Goal: Task Accomplishment & Management: Manage account settings

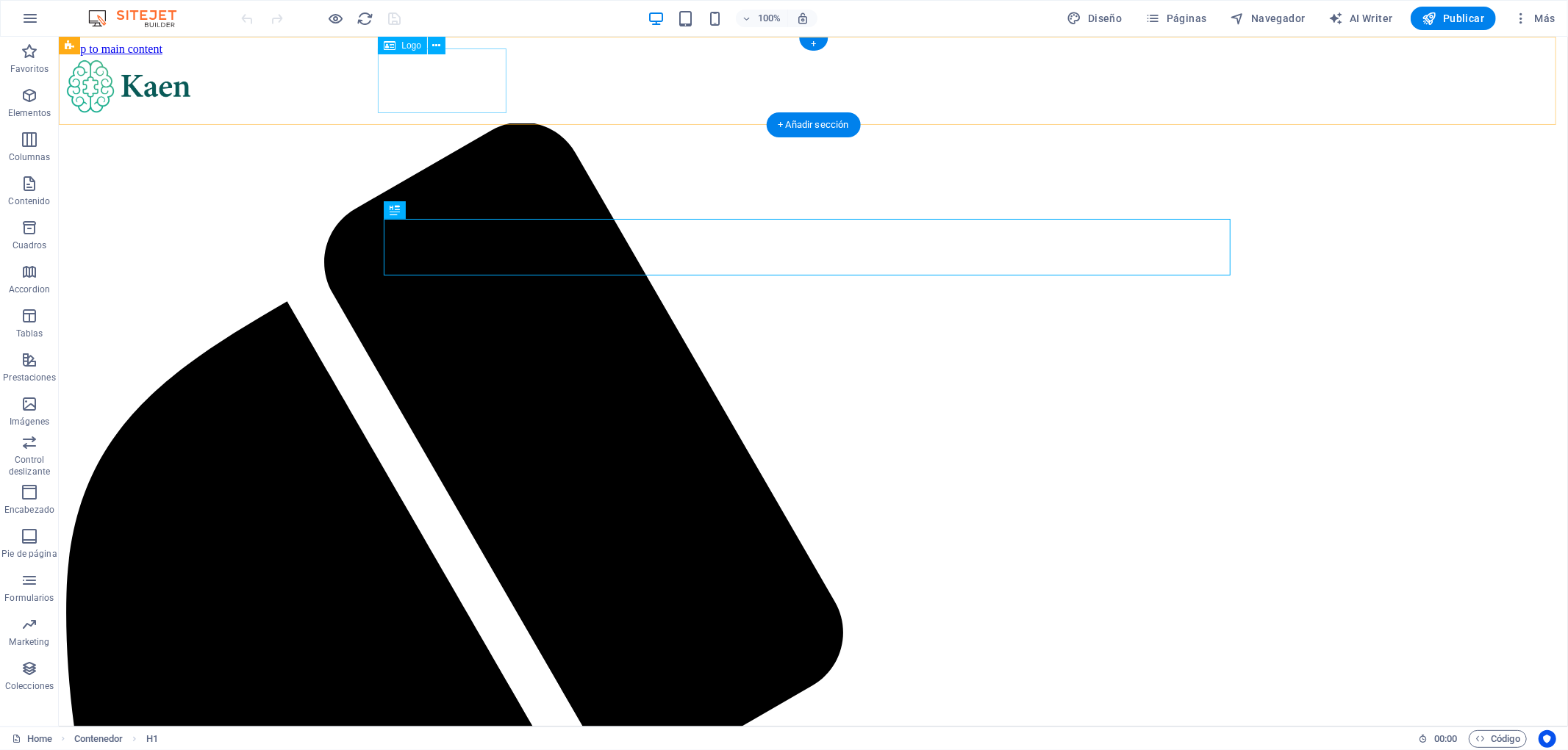
click at [445, 87] on div at bounding box center [813, 89] width 1498 height 68
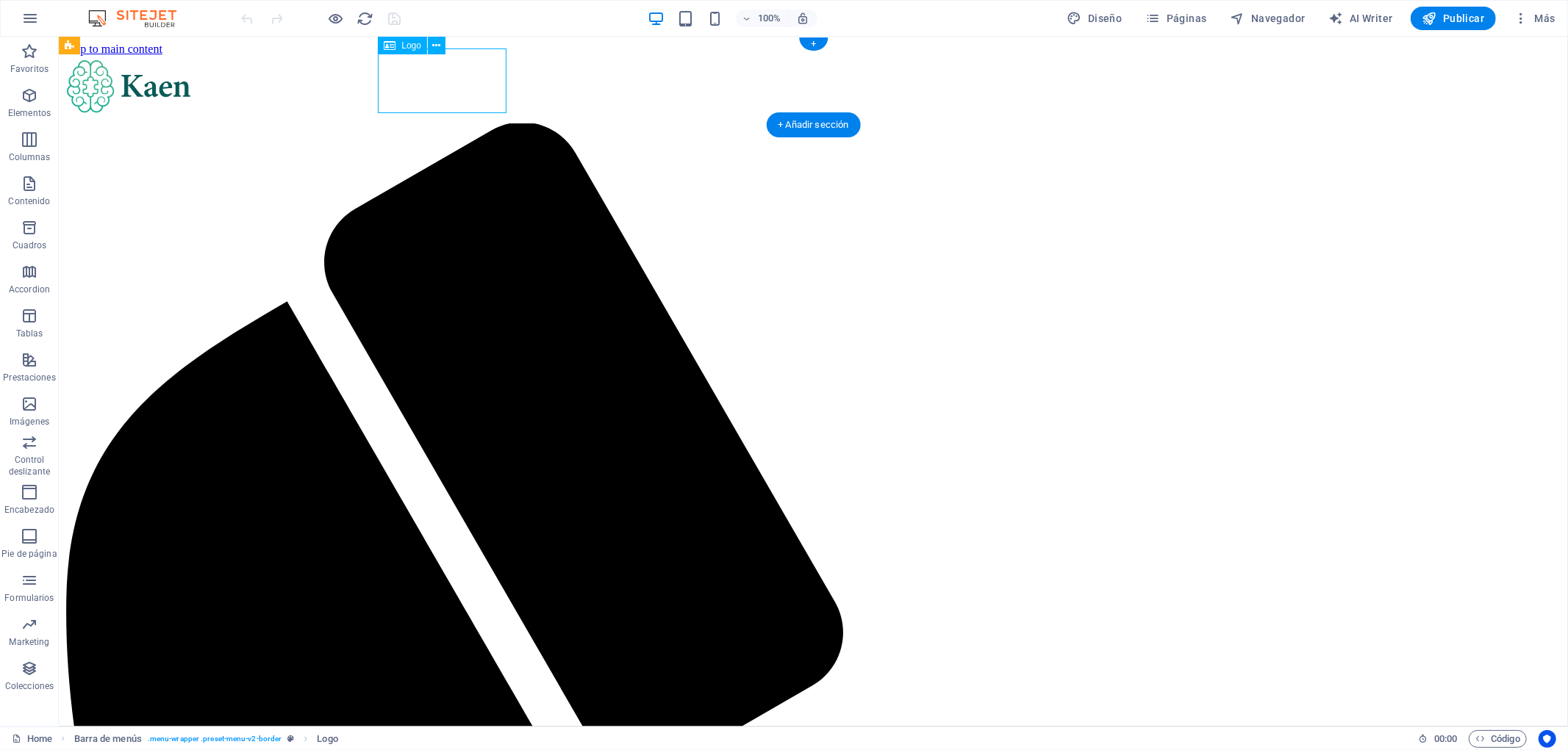
click at [450, 85] on div at bounding box center [813, 89] width 1498 height 68
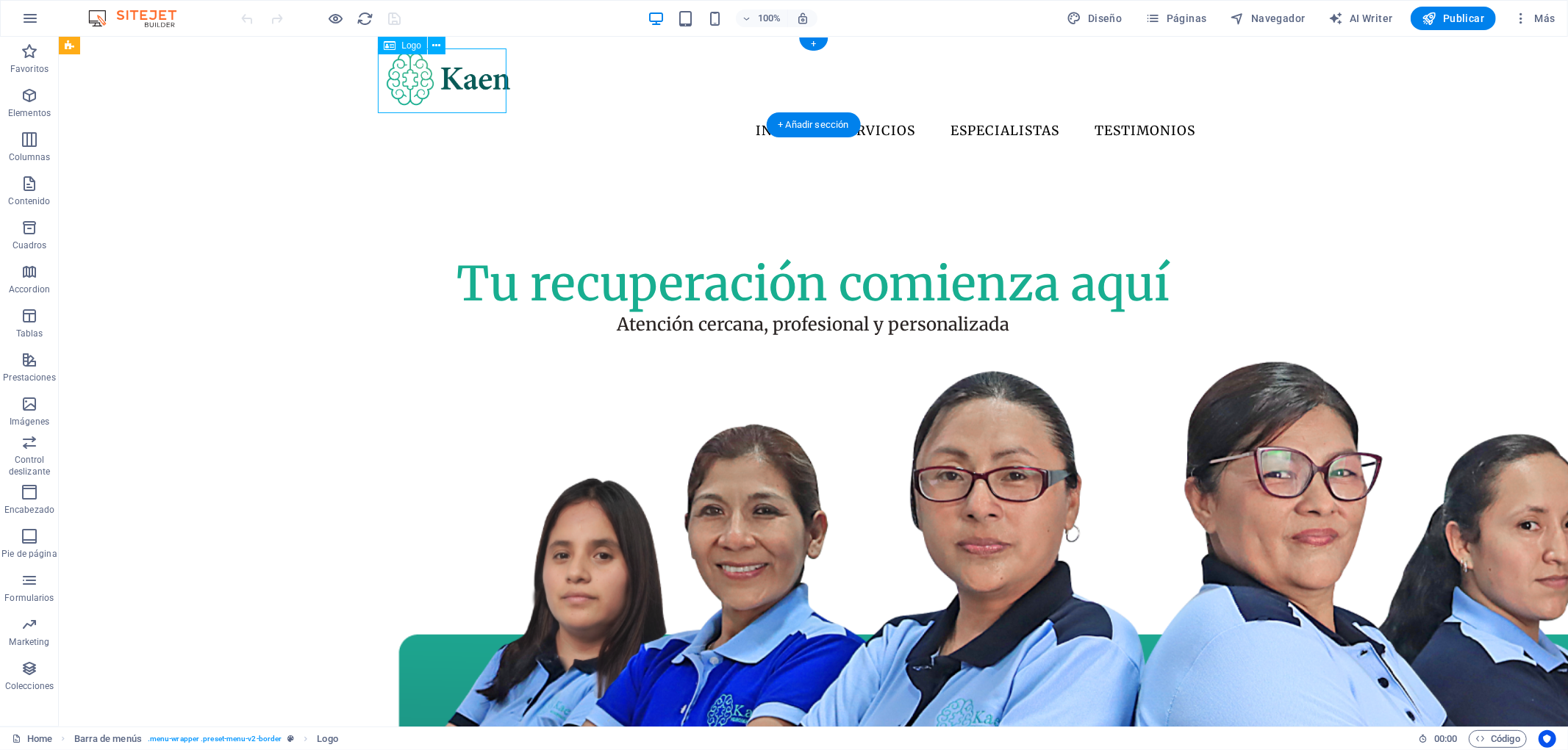
click at [450, 85] on div at bounding box center [813, 80] width 859 height 65
select select "px"
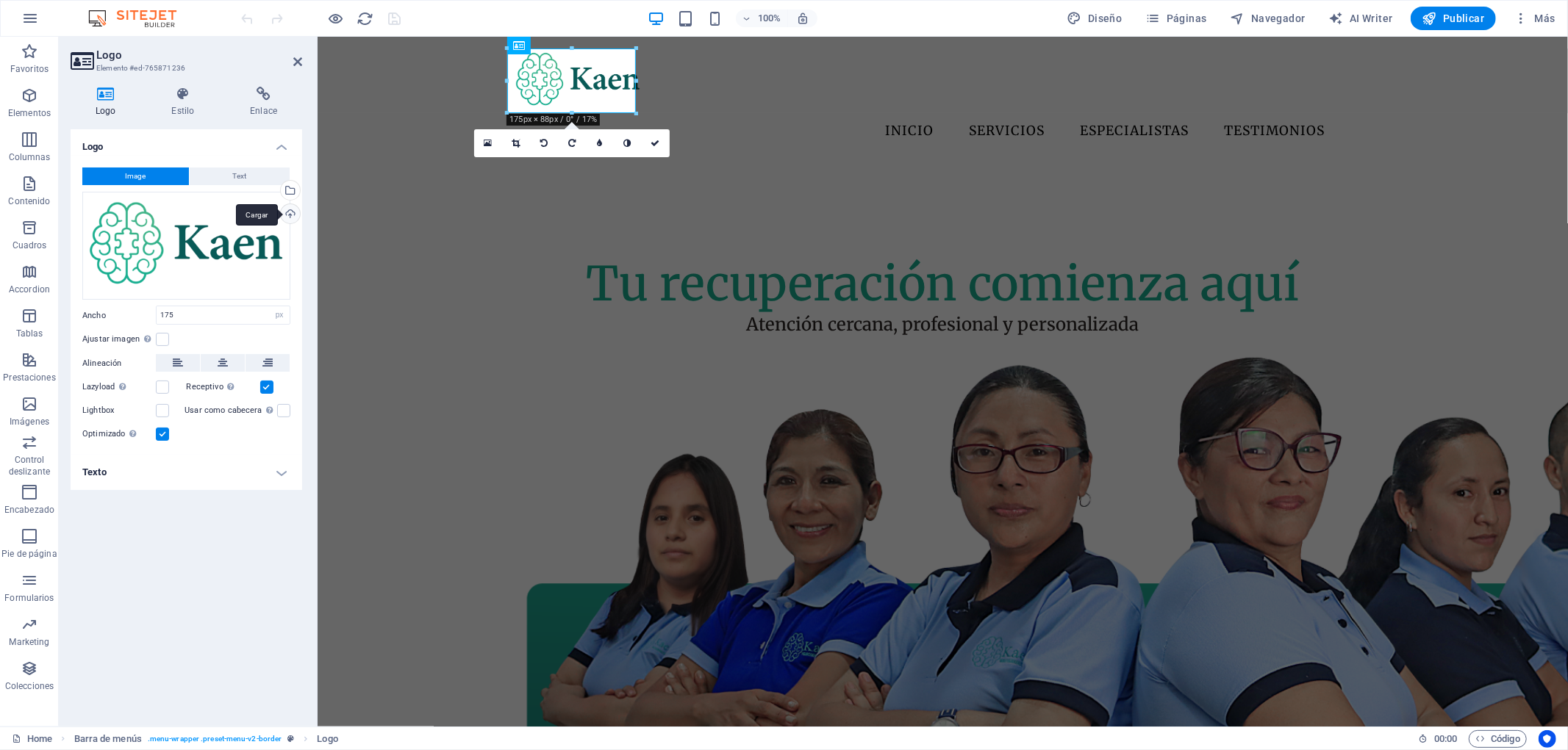
click at [295, 216] on div "Cargar" at bounding box center [288, 214] width 22 height 22
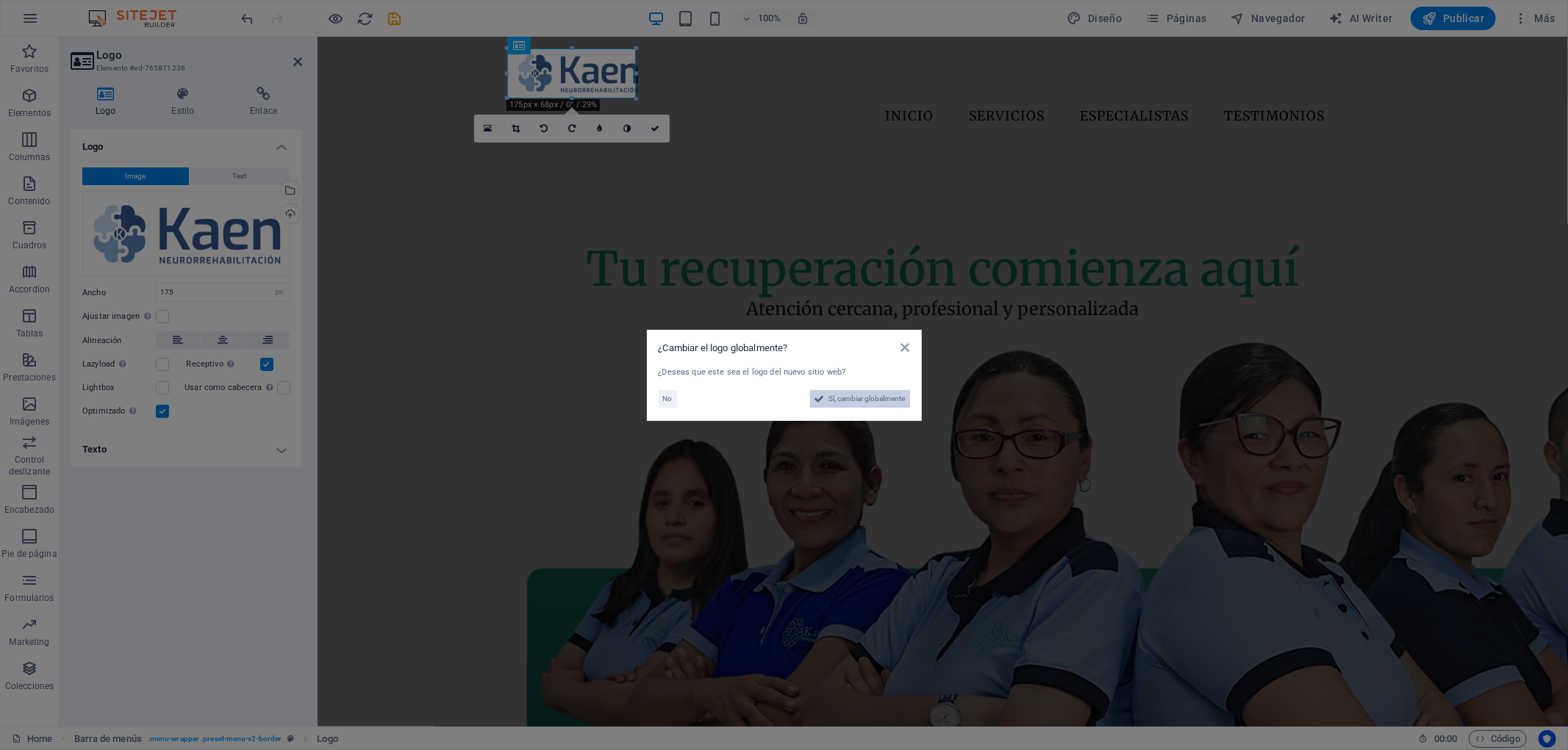
click at [877, 396] on span "Sí, cambiar globalmente" at bounding box center [867, 399] width 76 height 18
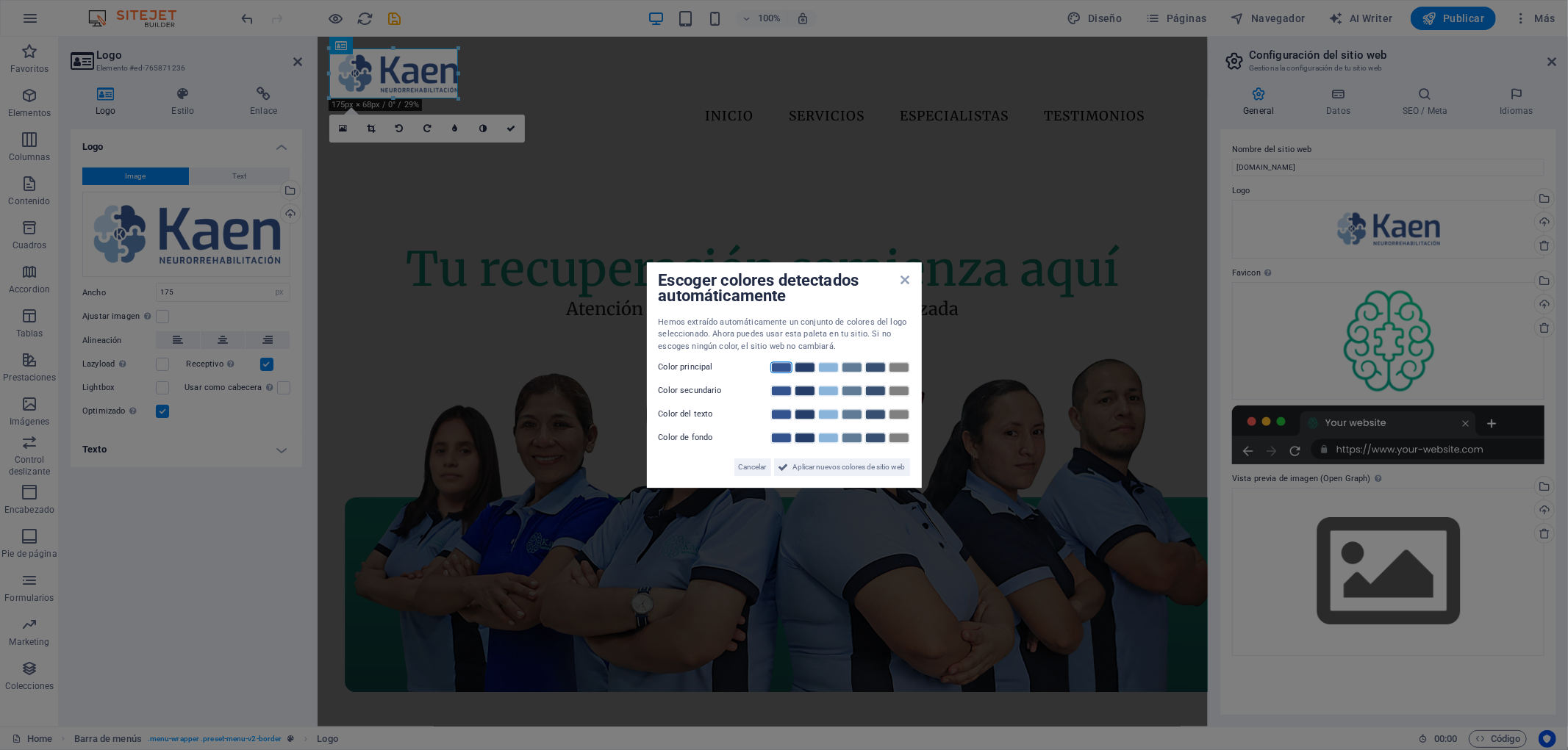
click at [781, 369] on link at bounding box center [781, 367] width 22 height 12
click at [804, 393] on link at bounding box center [805, 391] width 22 height 12
click at [873, 417] on link at bounding box center [875, 414] width 22 height 12
click at [833, 437] on link at bounding box center [828, 438] width 22 height 12
click at [793, 471] on span "Aplicar nuevos colores de sitio web" at bounding box center [849, 468] width 113 height 18
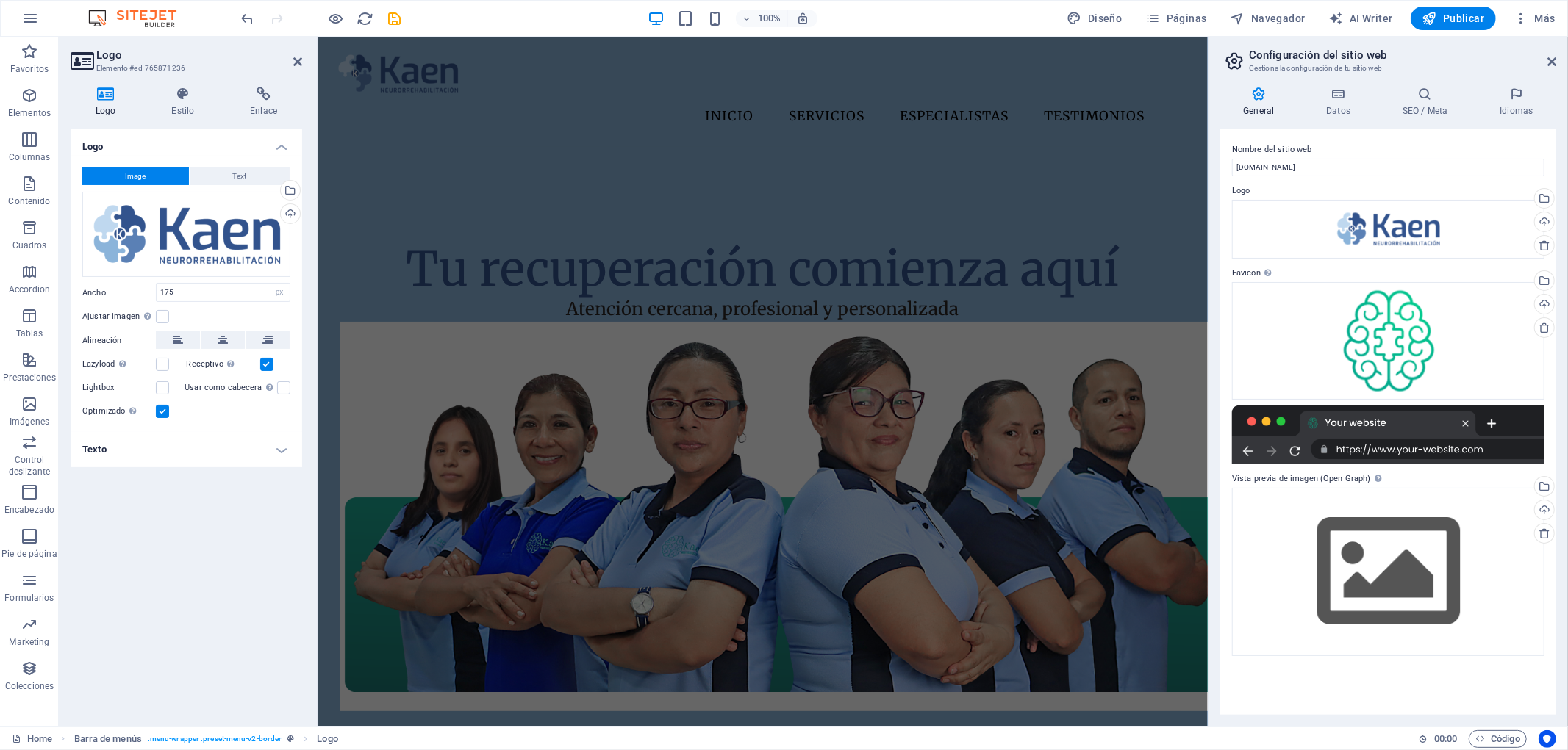
scroll to position [592, 0]
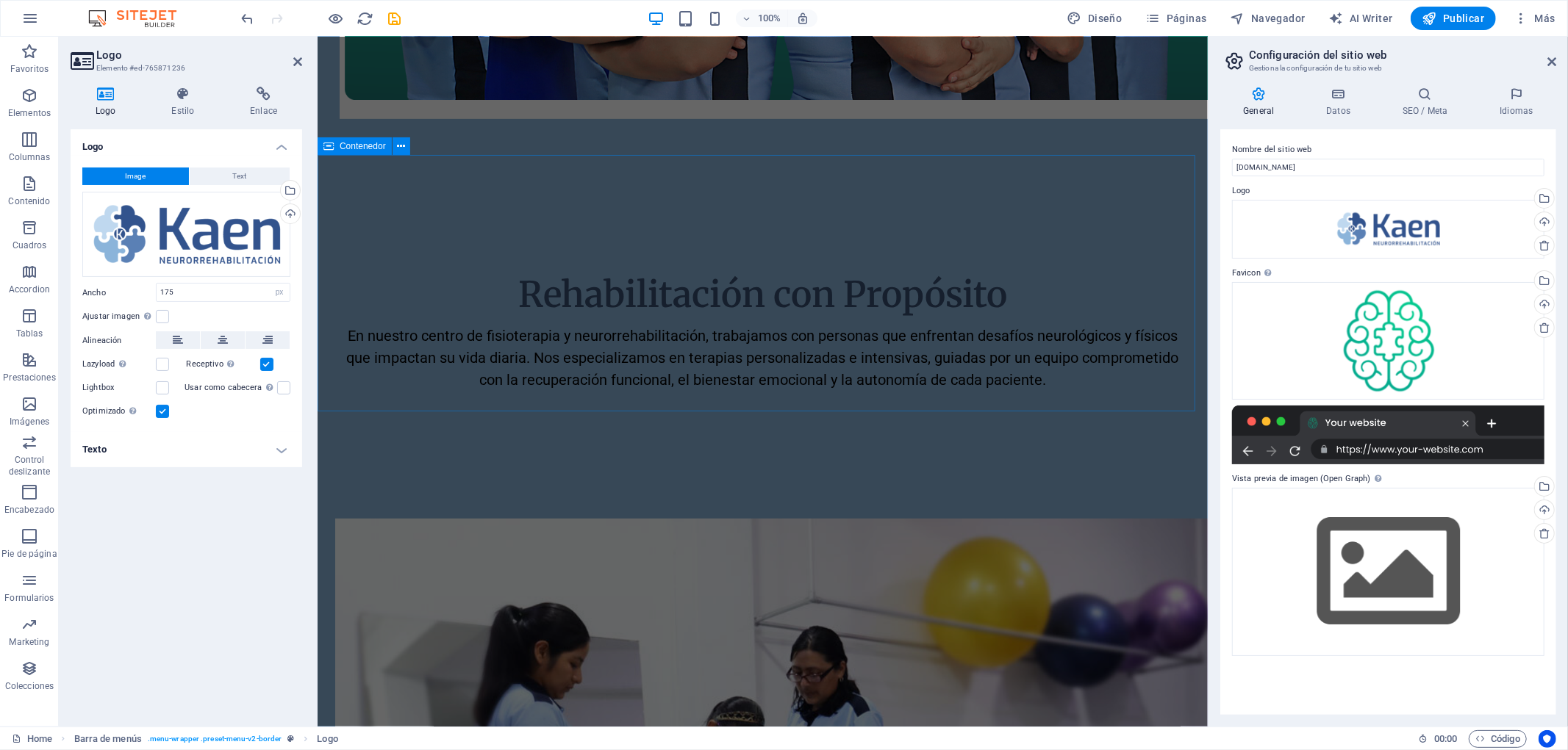
click at [1166, 212] on div "Rehabilitación con Propósito En nuestro centro de fisioterapia y neurorrehabili…" at bounding box center [762, 318] width 890 height 212
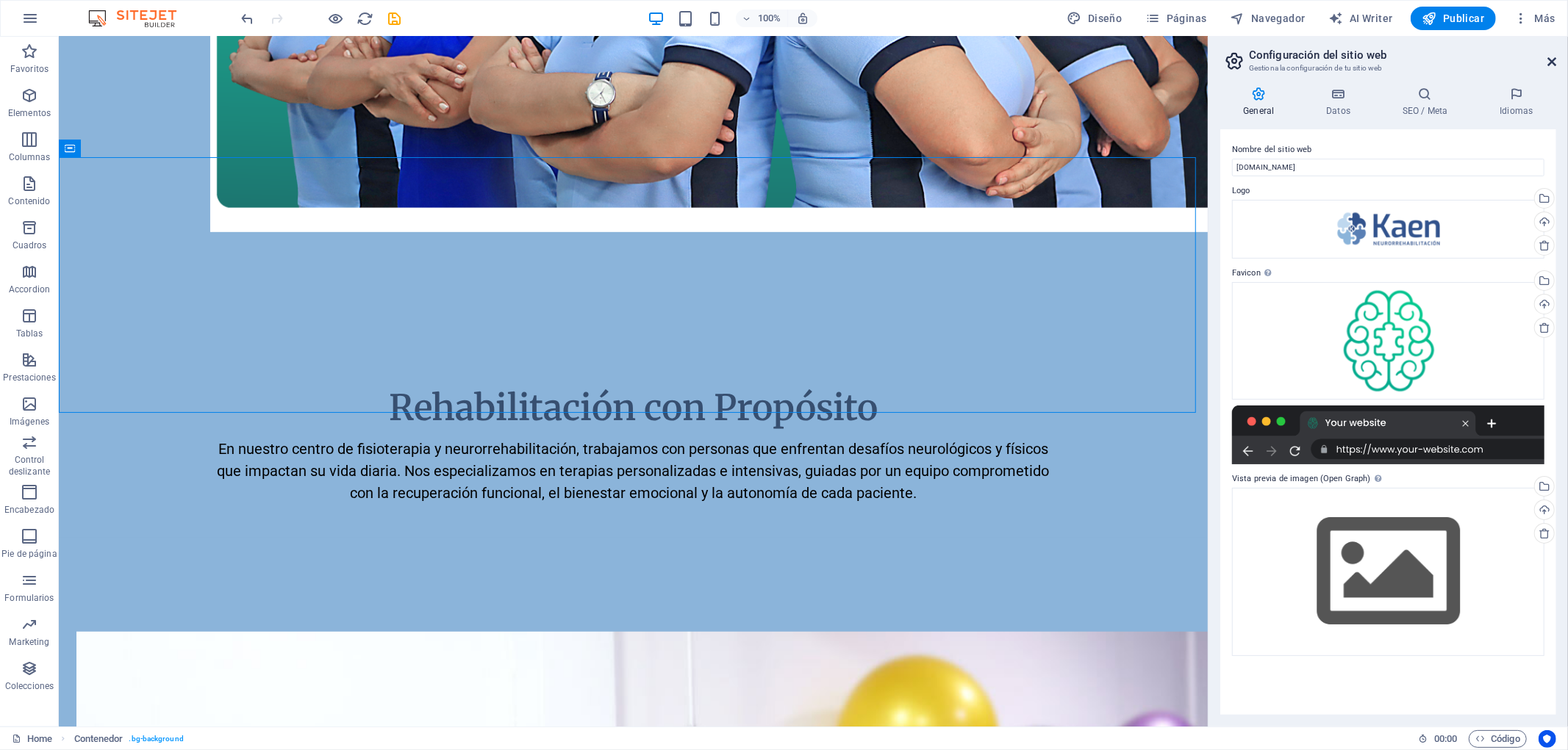
click at [1551, 61] on icon at bounding box center [1552, 61] width 9 height 12
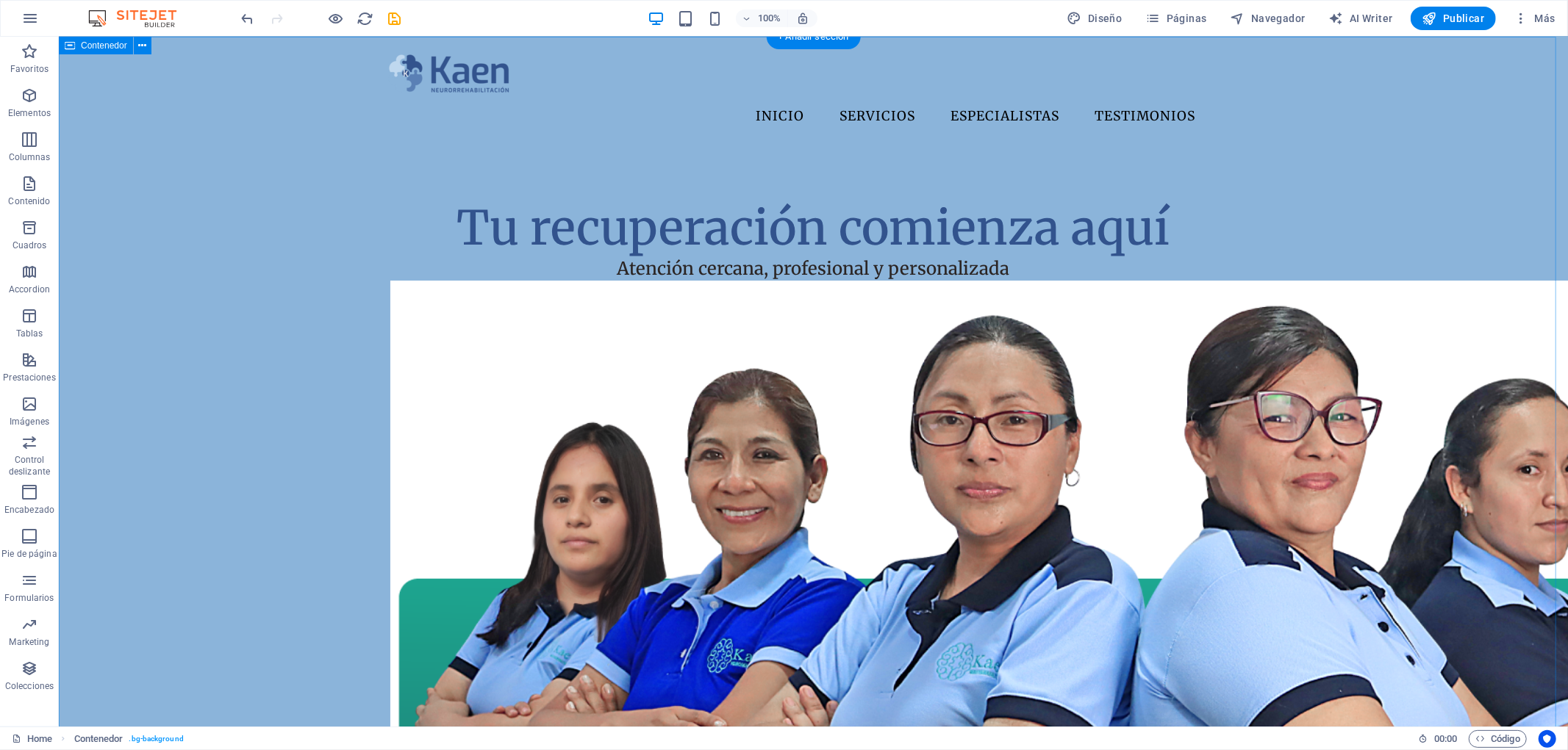
scroll to position [0, 0]
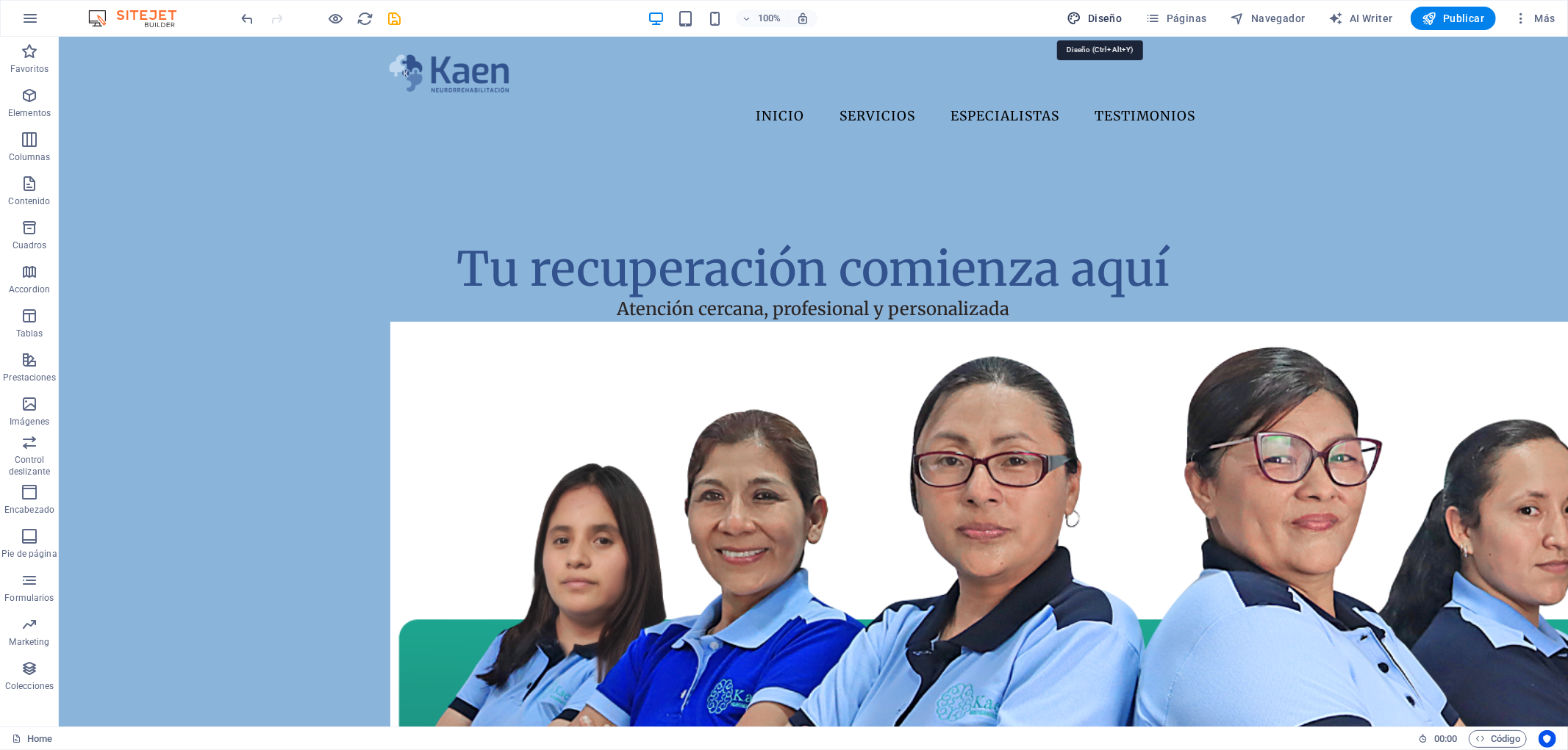
click at [0, 0] on span "Diseño" at bounding box center [0, 0] width 0 height 0
select select "px"
select select "400"
select select "px"
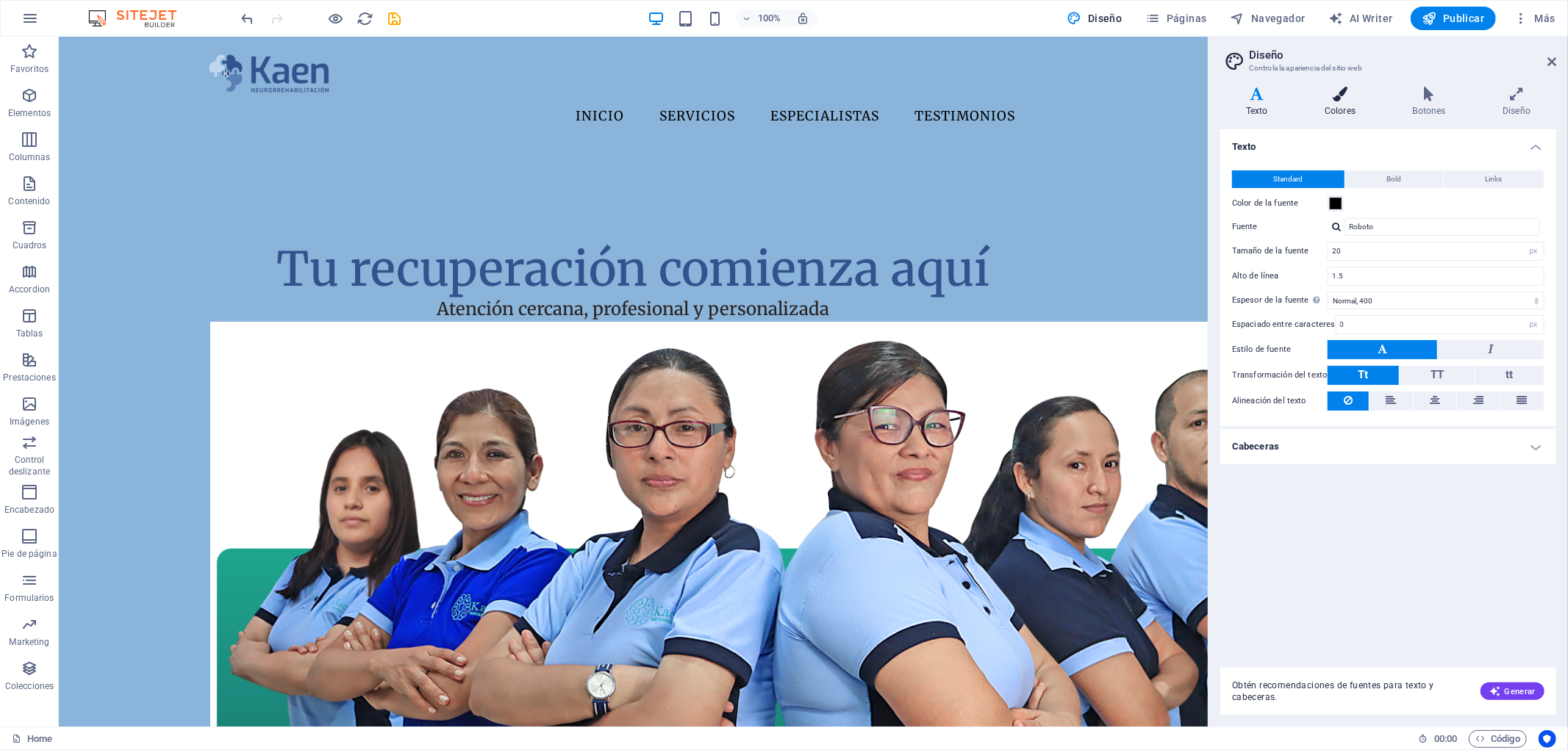
click at [1351, 91] on icon at bounding box center [1341, 94] width 83 height 15
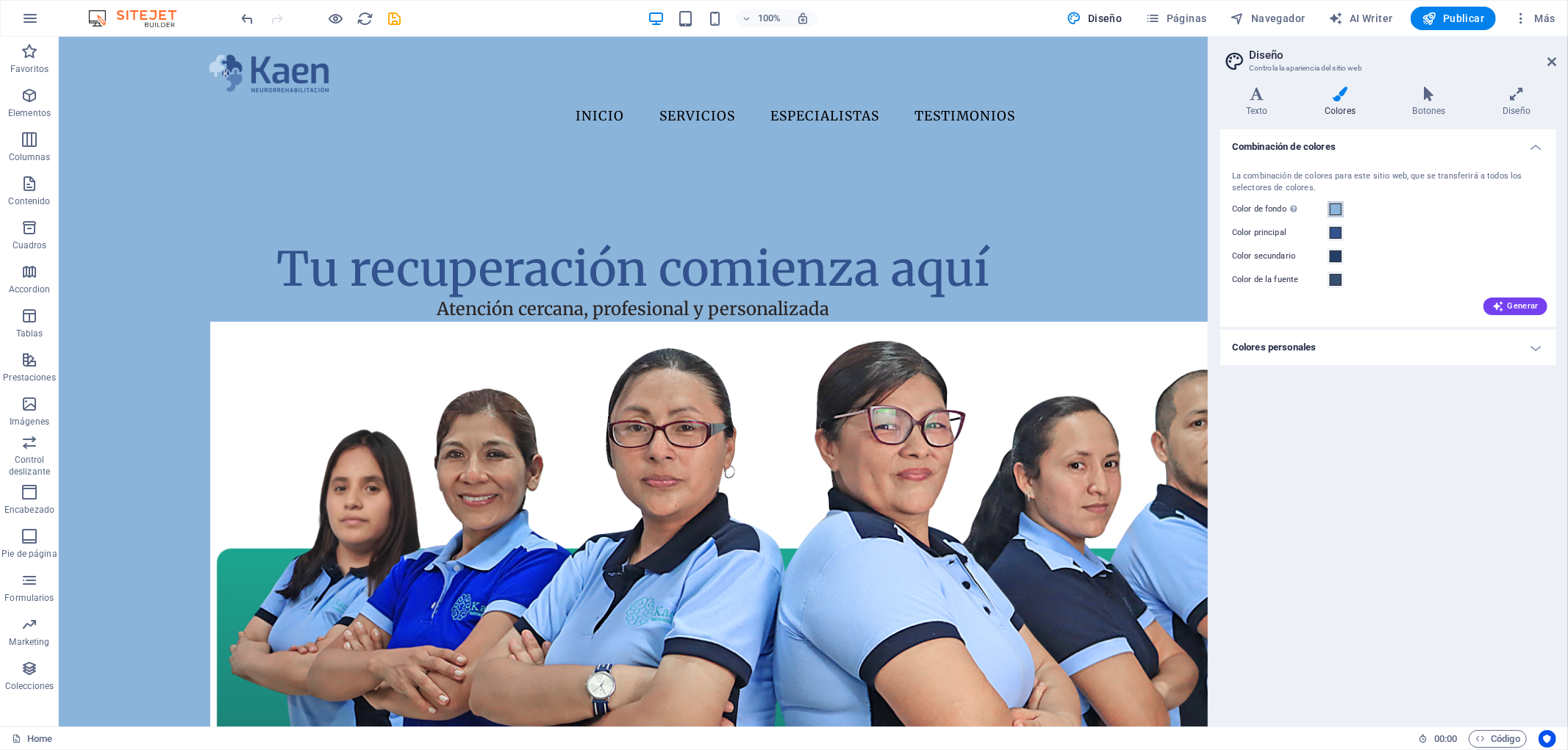
click at [1336, 206] on span at bounding box center [1336, 210] width 12 height 12
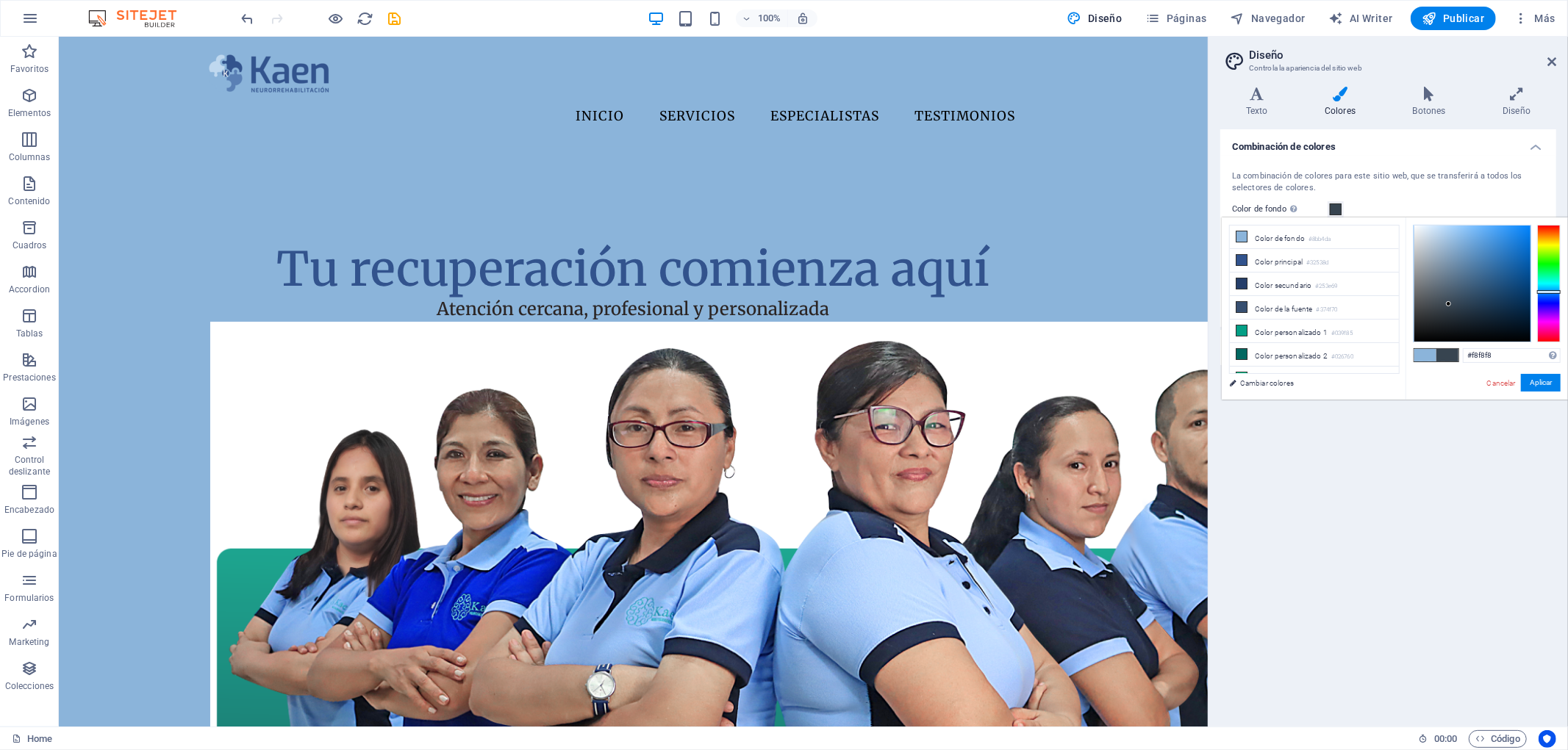
type input "#ffffff"
drag, startPoint x: 1450, startPoint y: 307, endPoint x: 1399, endPoint y: 200, distance: 118.5
click at [1399, 200] on body "[DOMAIN_NAME] Home Favoritos Elementos Columnas Contenido Cuadros Accordion Tab…" at bounding box center [784, 375] width 1568 height 750
click at [1540, 384] on button "Aplicar" at bounding box center [1540, 383] width 40 height 18
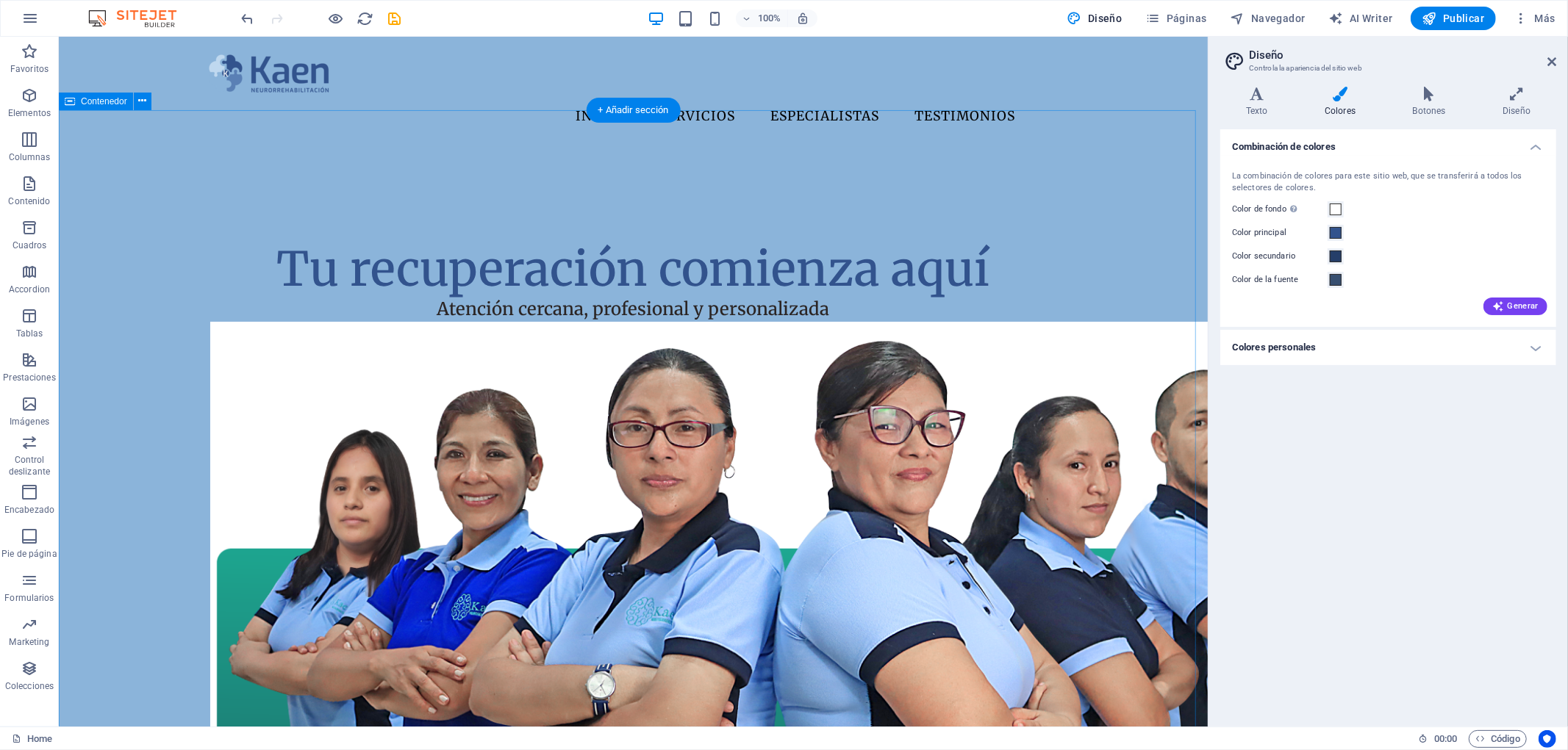
click at [1177, 310] on div "Tu recuperación comienza aquí Atención cercana, profesional y personalizada" at bounding box center [632, 532] width 1149 height 772
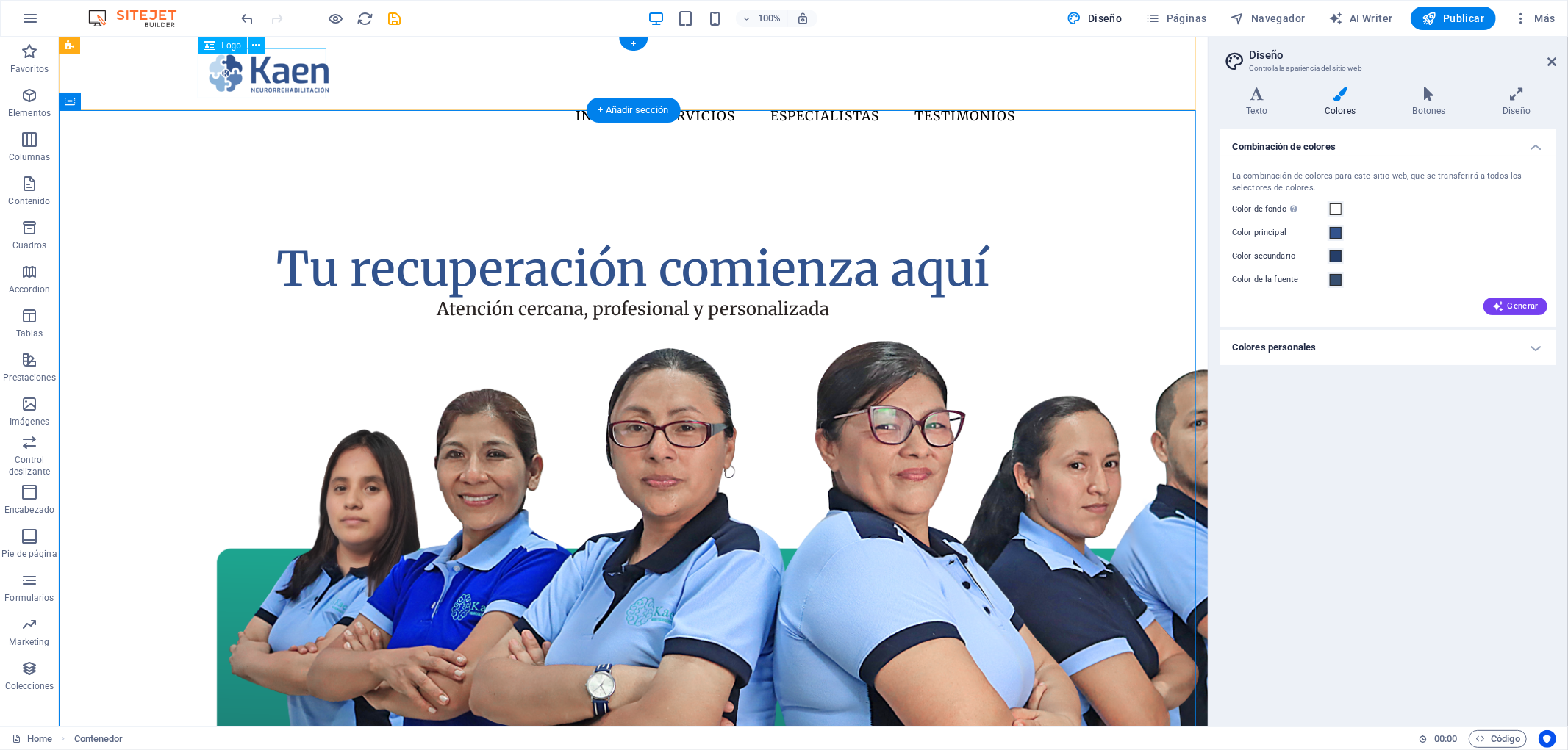
click at [309, 76] on div at bounding box center [633, 73] width 859 height 50
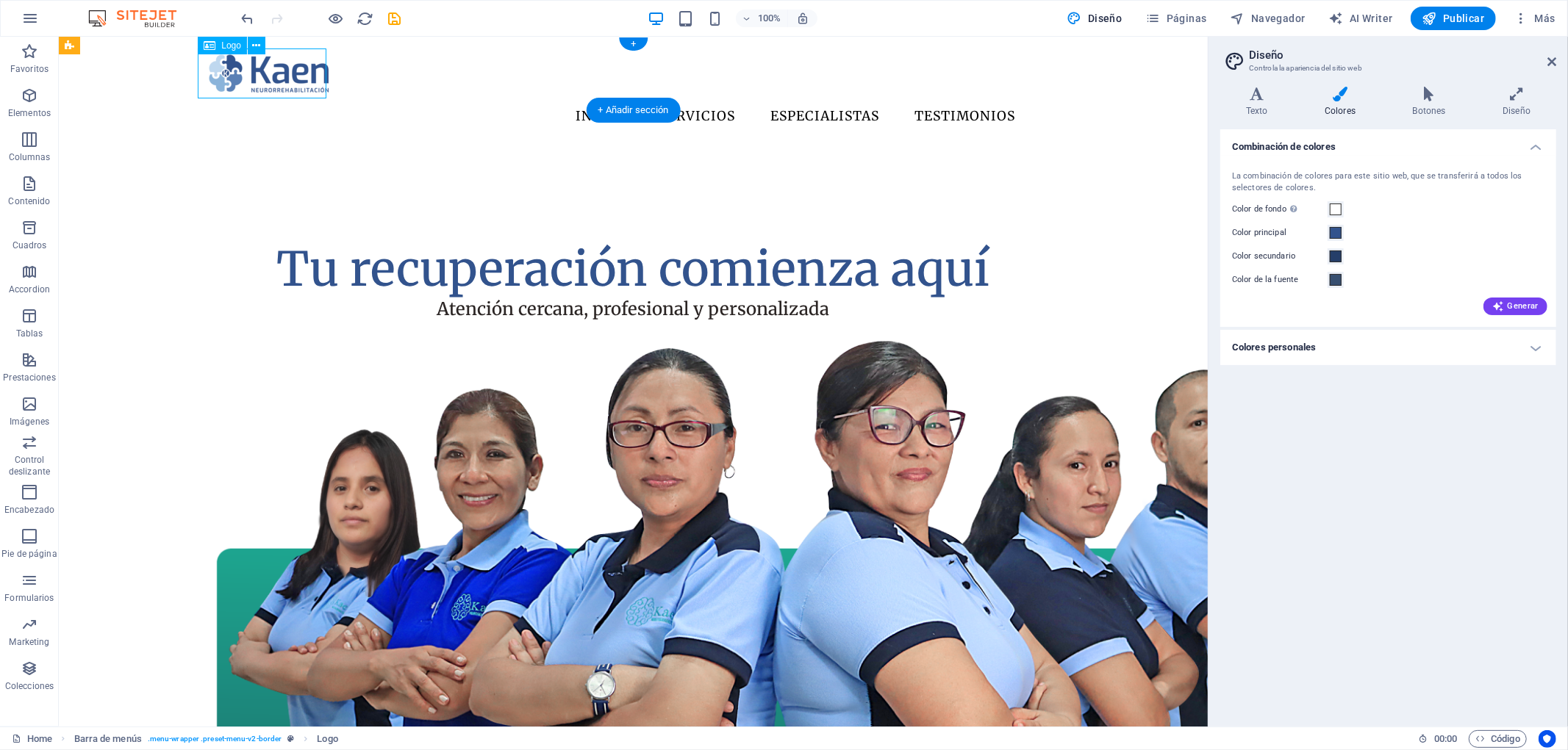
click at [309, 76] on div at bounding box center [633, 73] width 859 height 50
select select "px"
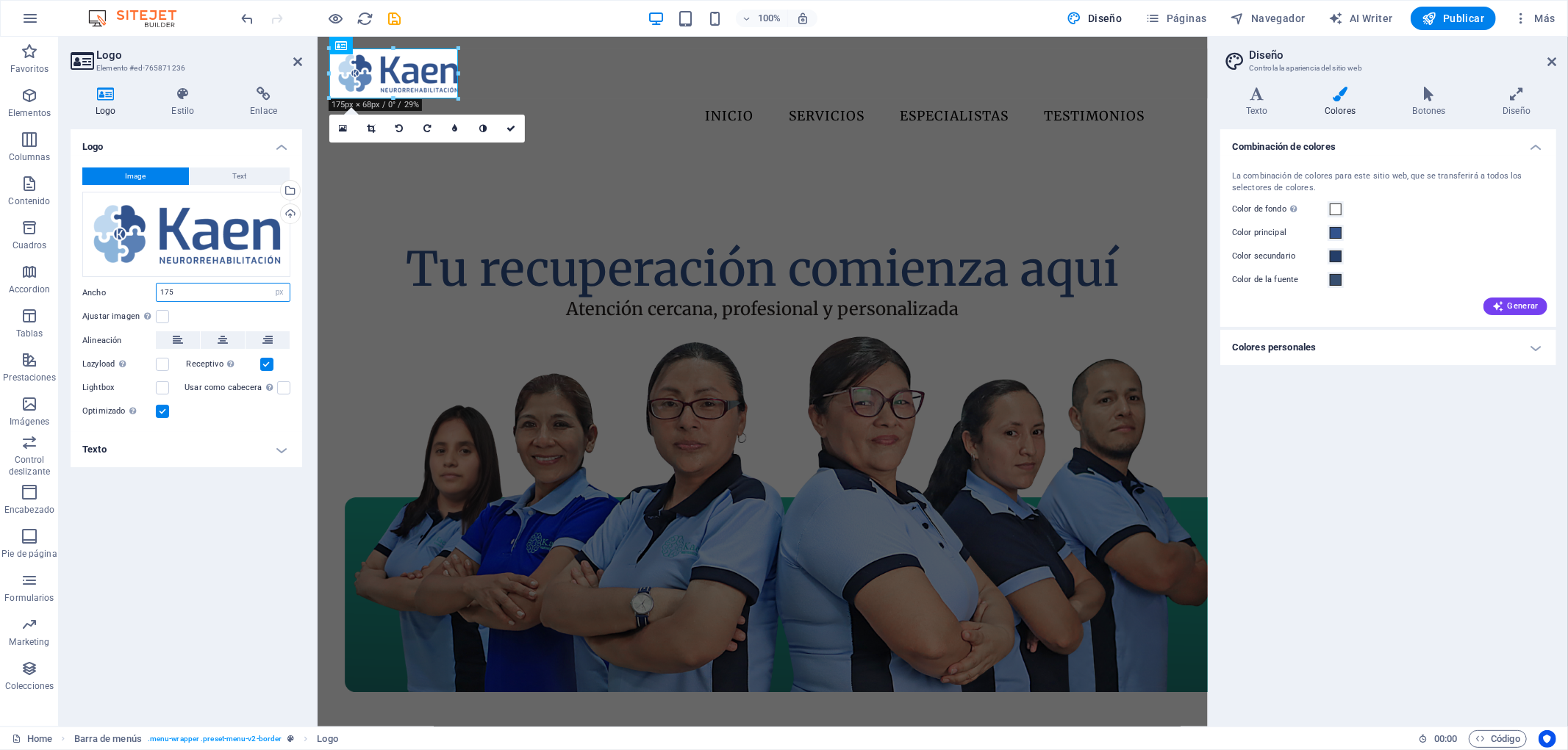
drag, startPoint x: 215, startPoint y: 290, endPoint x: 108, endPoint y: 288, distance: 107.0
click at [108, 288] on div "Ancho 175 Predeterminado automático px rem % em vh vw" at bounding box center [186, 293] width 208 height 19
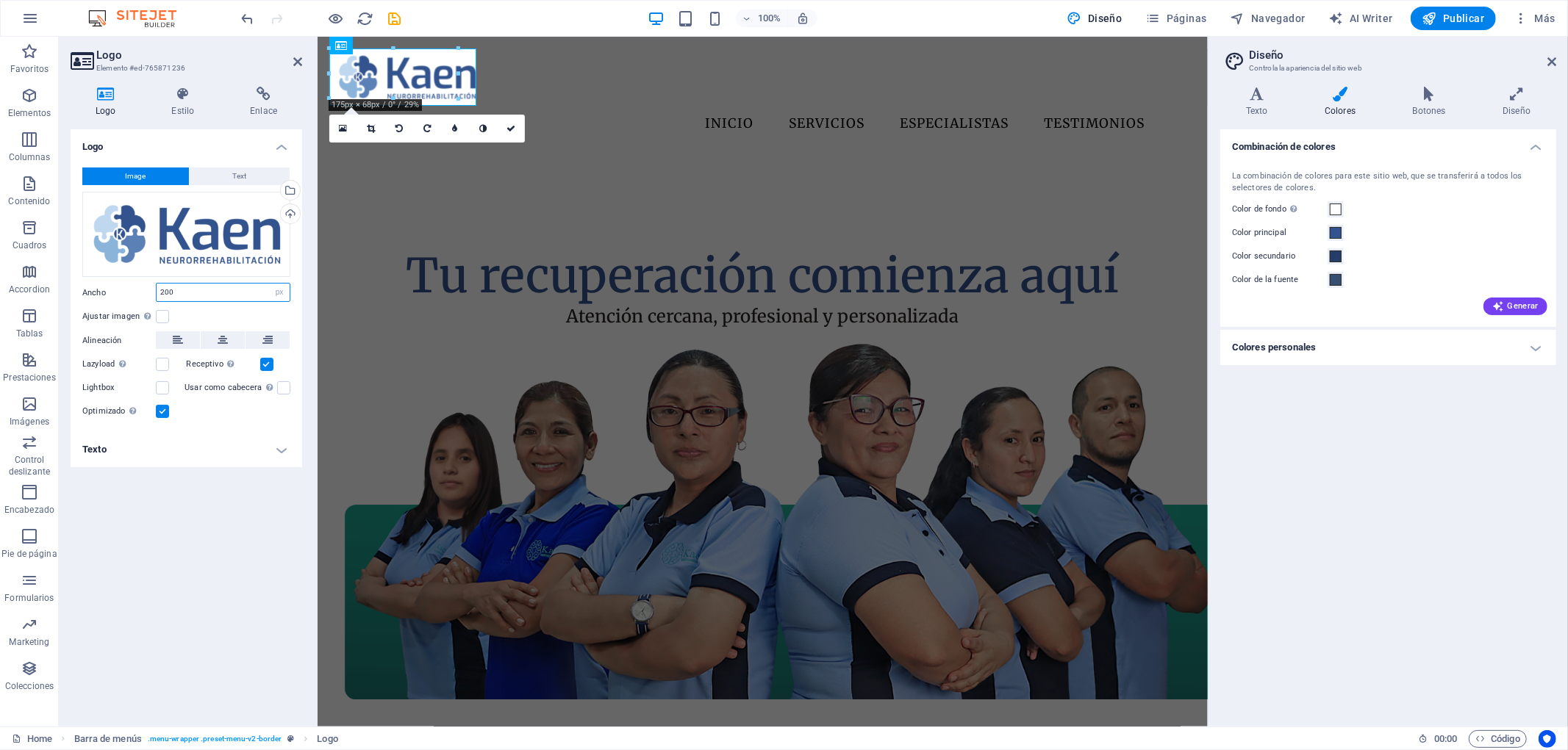
drag, startPoint x: 192, startPoint y: 296, endPoint x: 93, endPoint y: 296, distance: 99.0
click at [93, 296] on div "Ancho 200 Predeterminado automático px rem % em vh vw" at bounding box center [186, 293] width 208 height 19
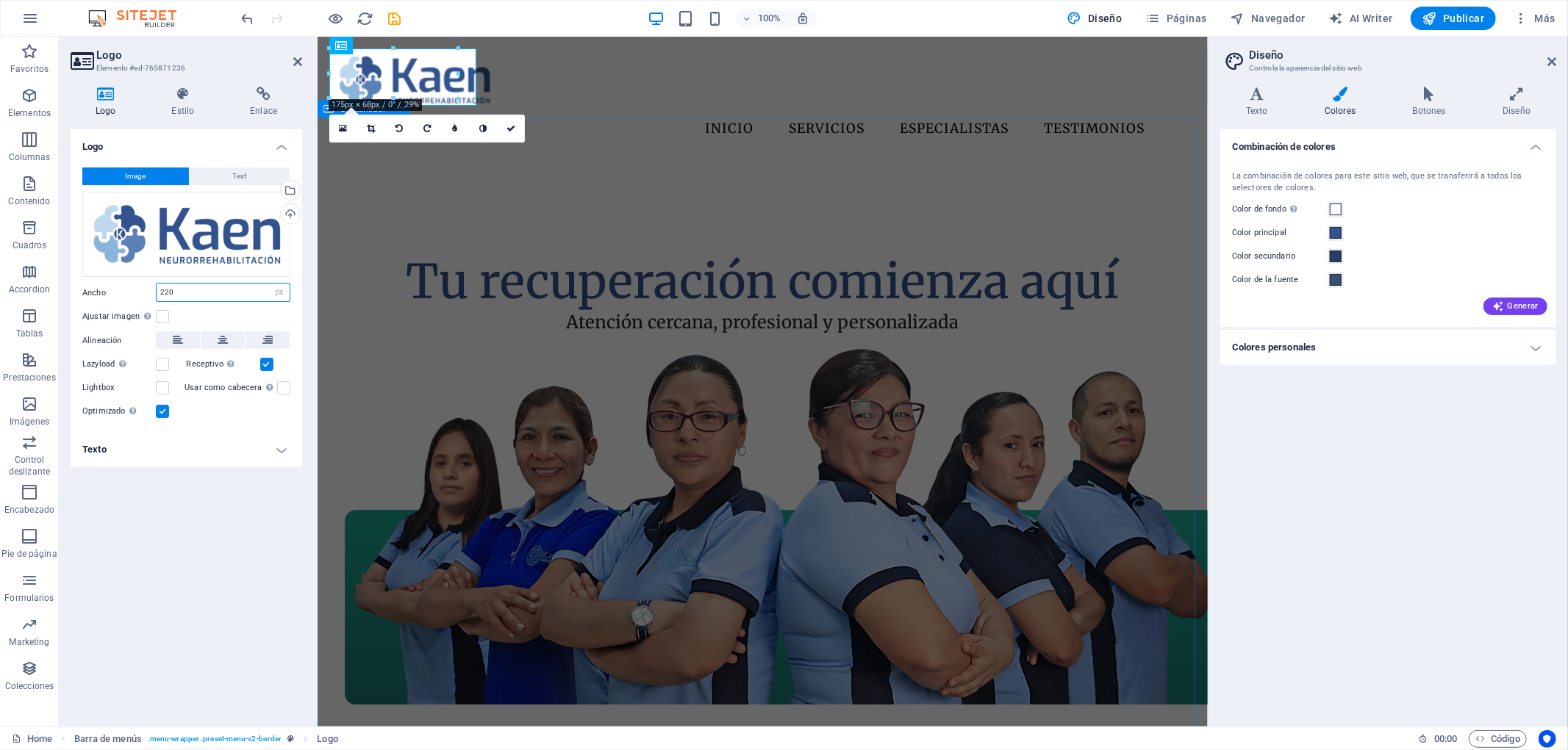
type input "220"
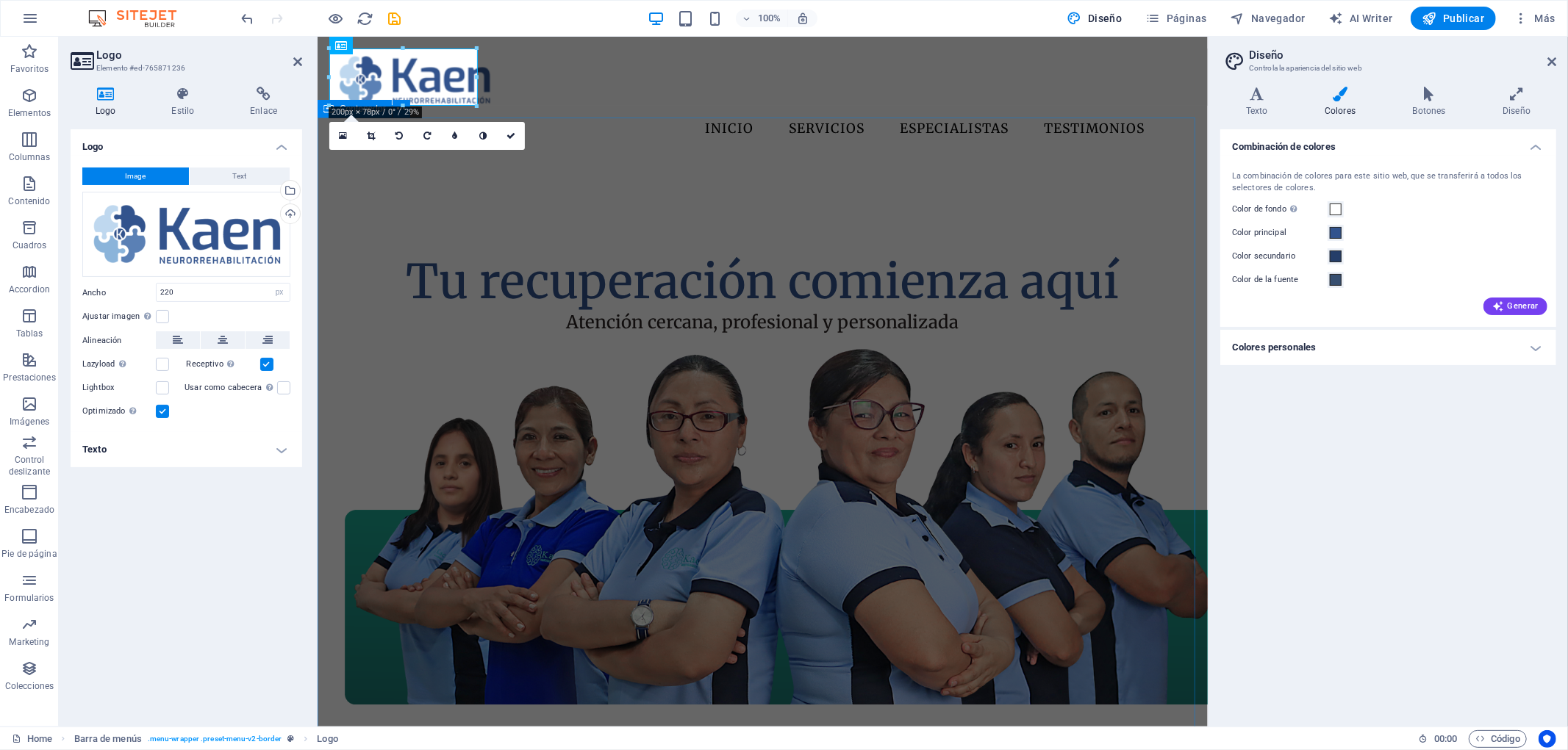
click at [1192, 375] on div "Tu recuperación comienza aquí Atención cercana, profesional y personalizada" at bounding box center [762, 488] width 890 height 659
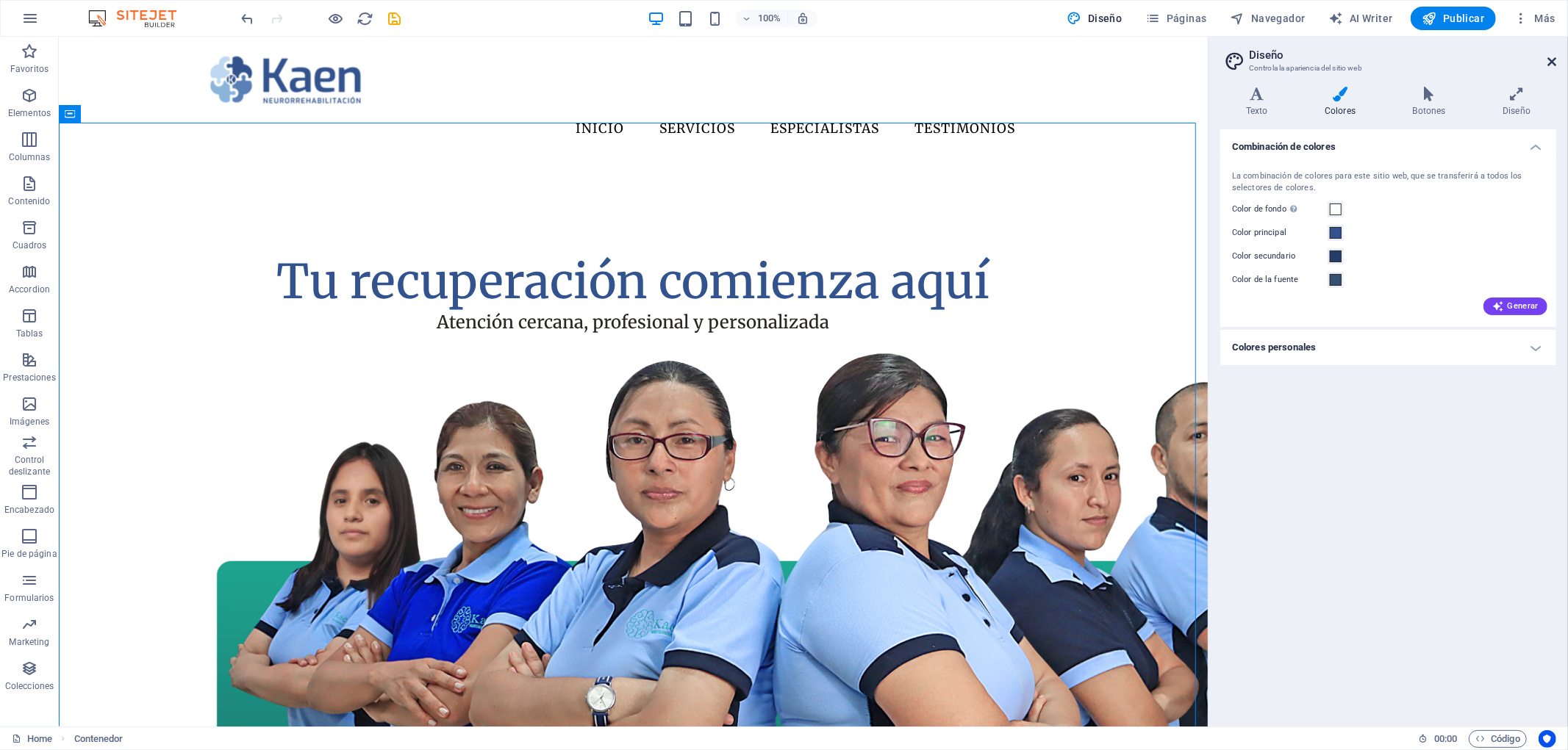
click at [1548, 61] on icon at bounding box center [1552, 61] width 9 height 12
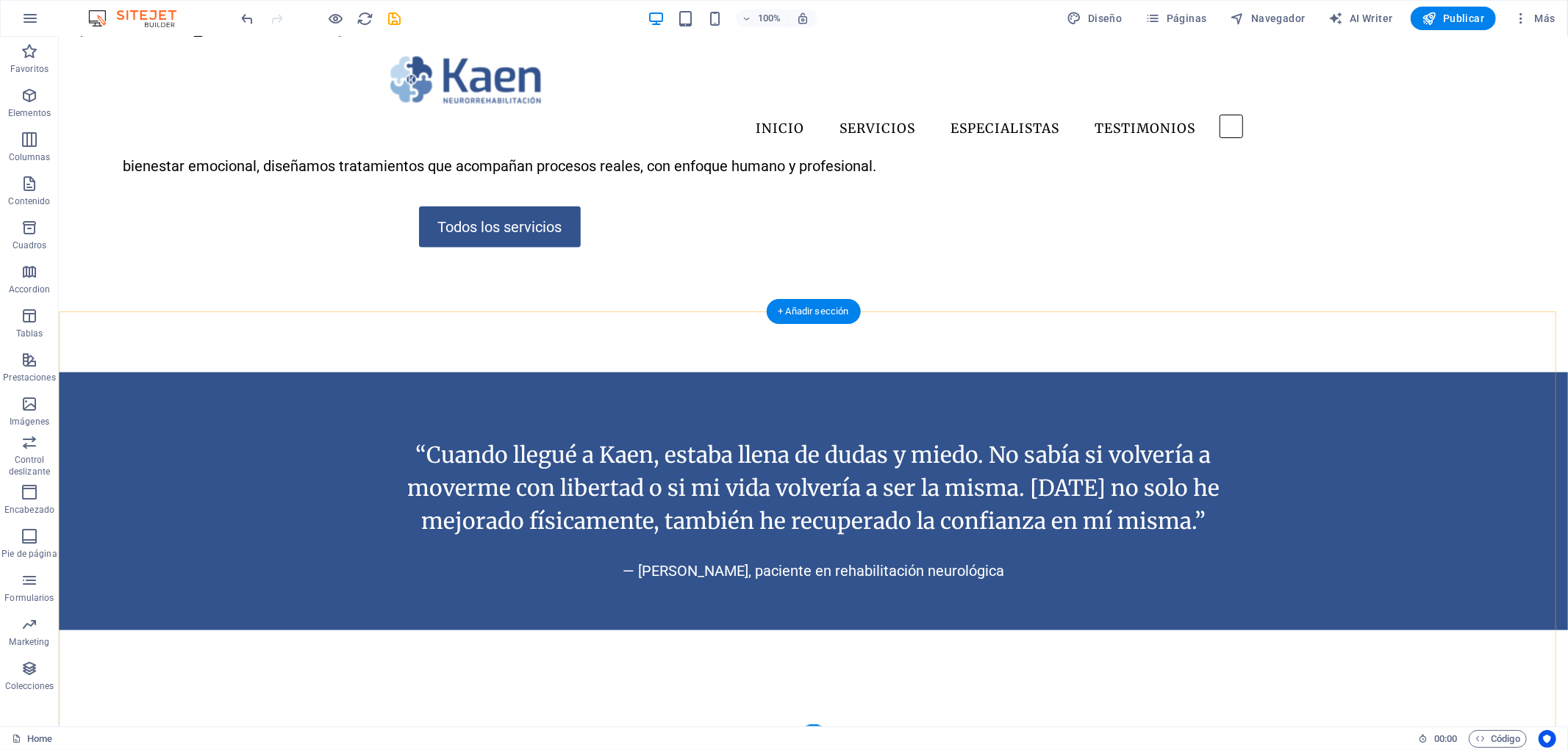
scroll to position [6054, 0]
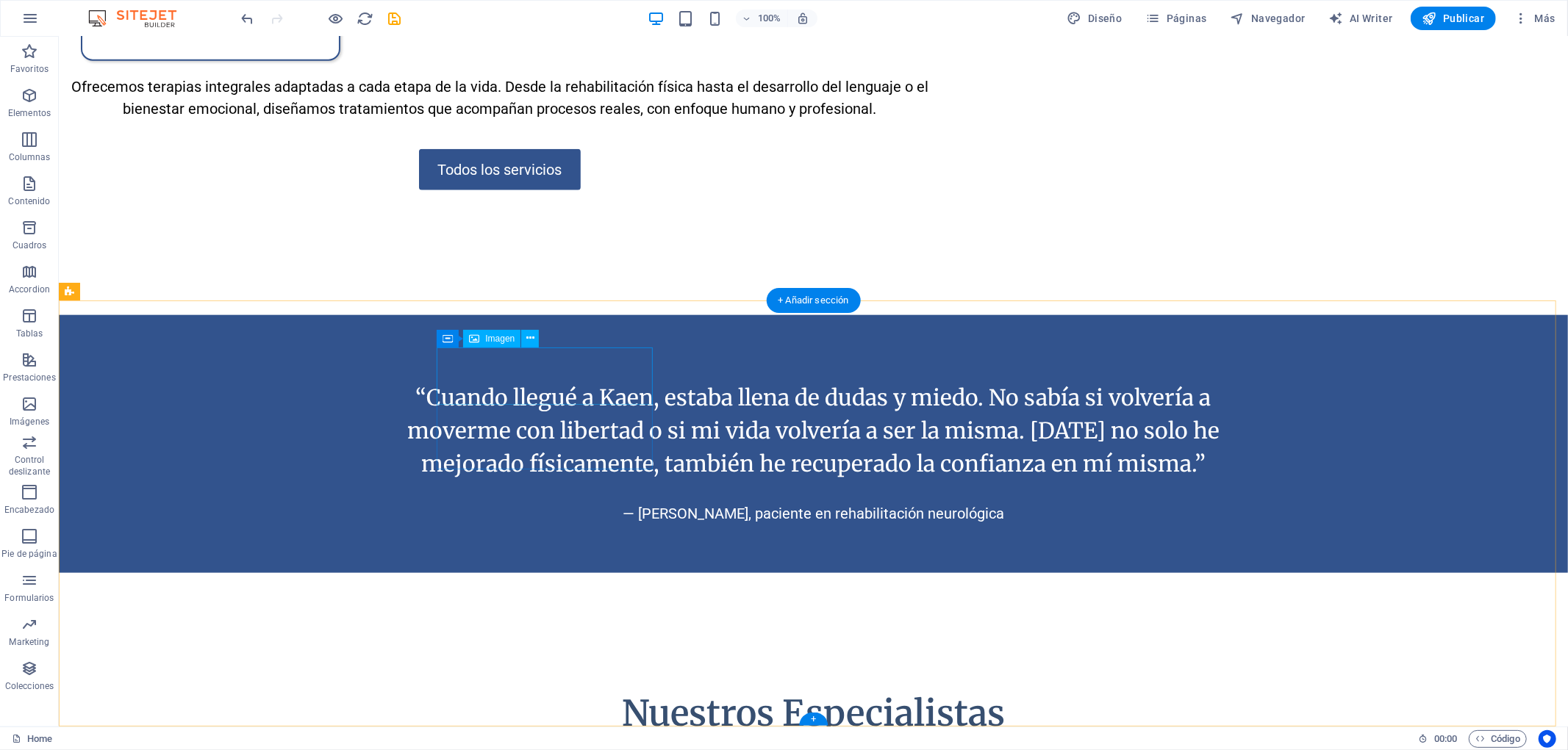
select select "px"
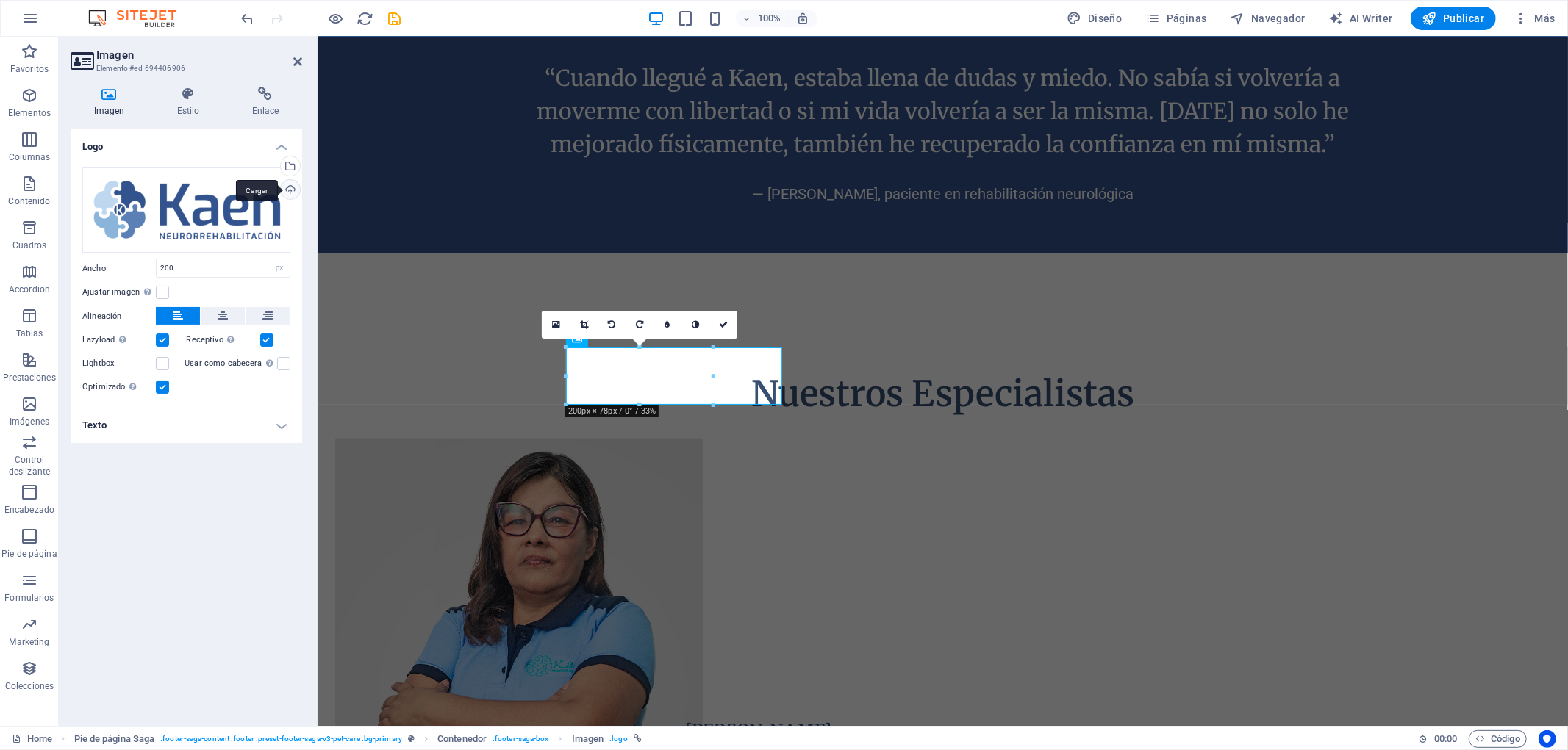
click at [290, 189] on div "Cargar" at bounding box center [288, 190] width 22 height 22
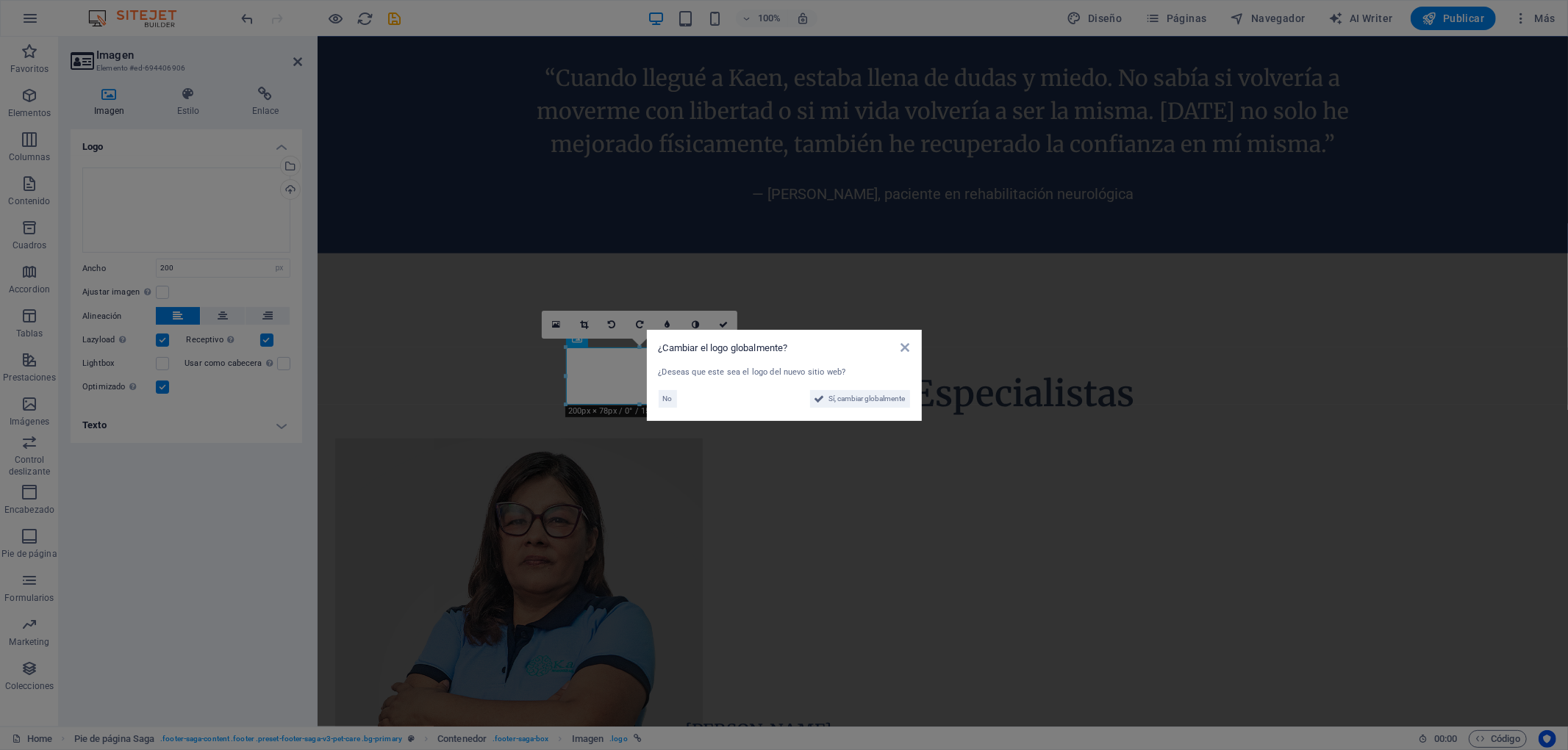
click at [656, 397] on div "¿Cambiar el logo globalmente? ¿Deseas que este sea el logo del nuevo sitio web?…" at bounding box center [784, 375] width 275 height 91
click at [663, 399] on span "No" at bounding box center [668, 399] width 10 height 18
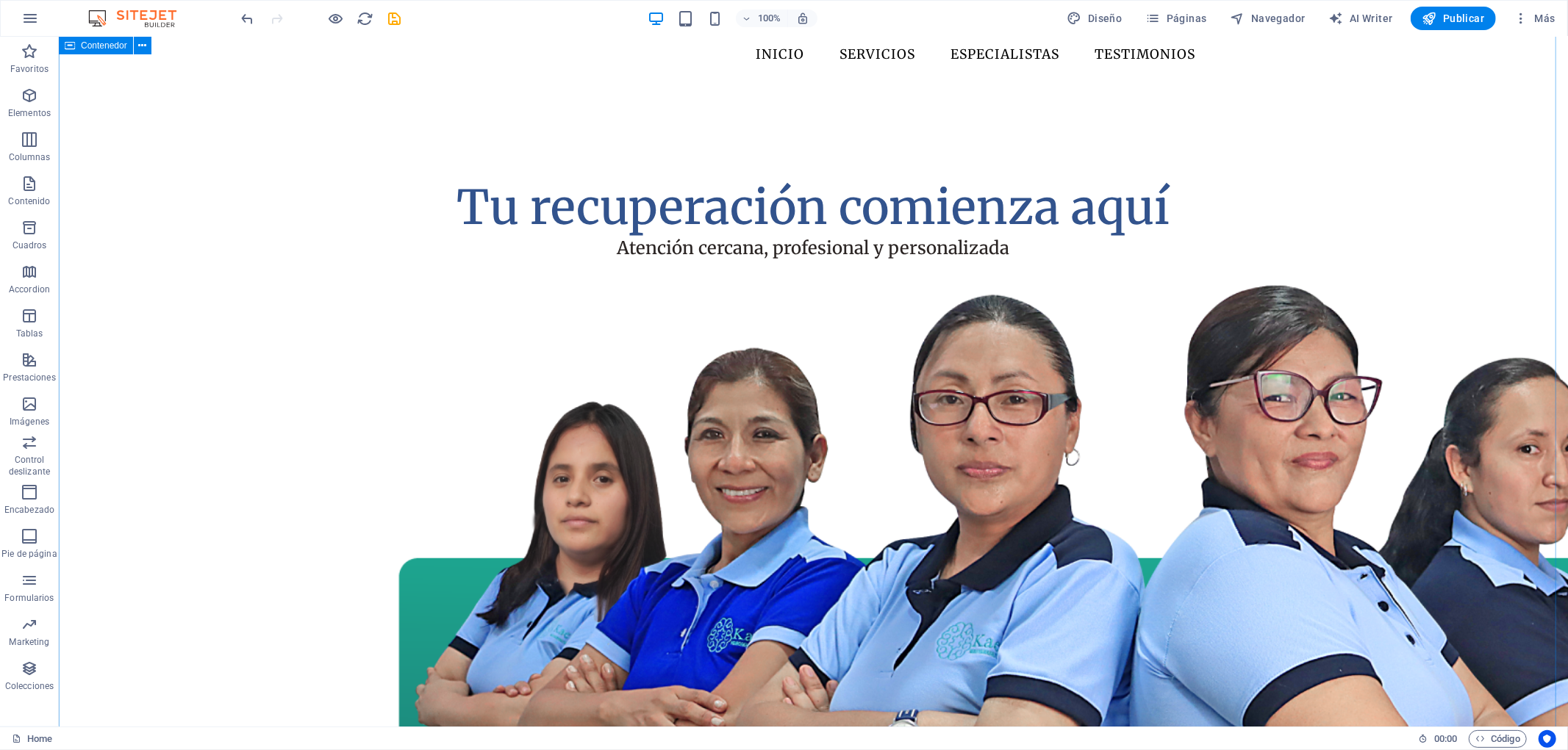
scroll to position [0, 0]
